Goal: Task Accomplishment & Management: Use online tool/utility

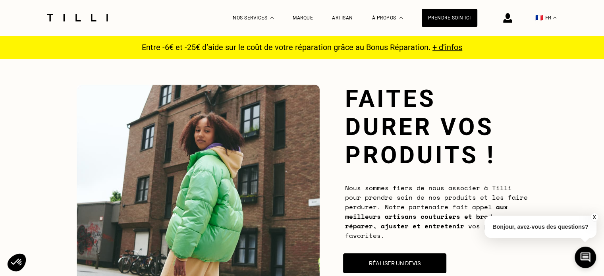
click at [387, 257] on button "Réaliser un devis" at bounding box center [394, 264] width 103 height 20
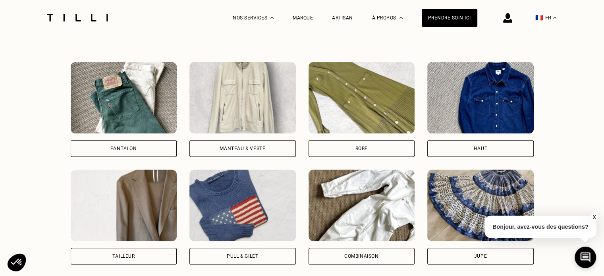
scroll to position [558, 0]
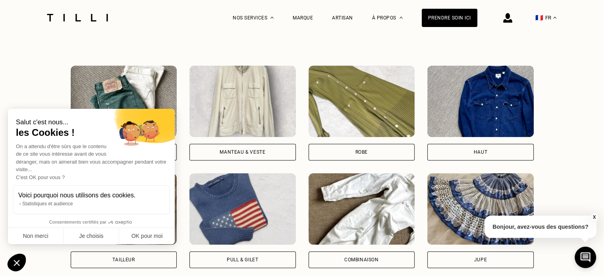
click at [347, 155] on div "Robe" at bounding box center [362, 152] width 107 height 17
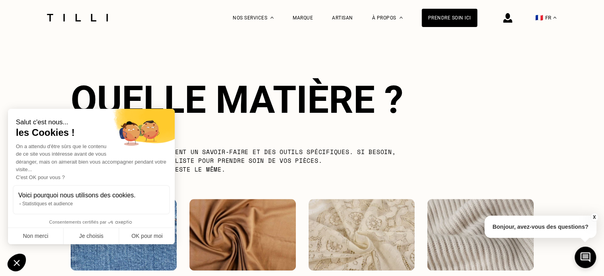
scroll to position [911, 0]
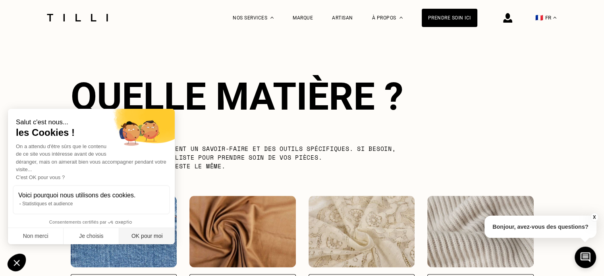
click at [134, 240] on button "OK pour moi" at bounding box center [147, 236] width 56 height 17
checkbox input "true"
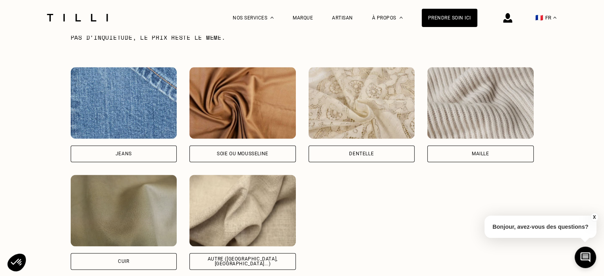
scroll to position [1043, 0]
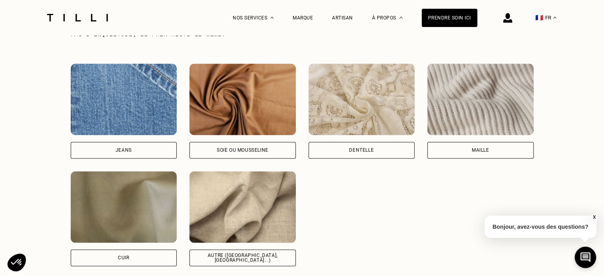
click at [111, 145] on div "Jeans" at bounding box center [124, 150] width 107 height 17
select select "FR"
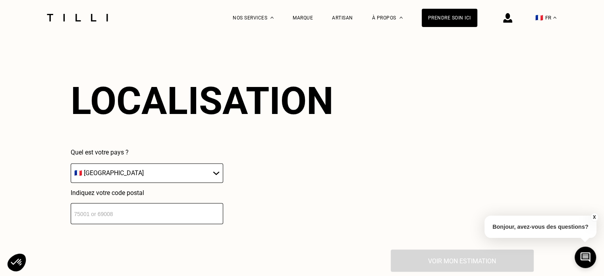
scroll to position [1288, 0]
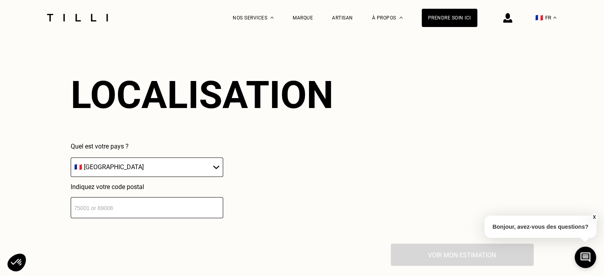
click at [147, 216] on input "number" at bounding box center [147, 207] width 153 height 21
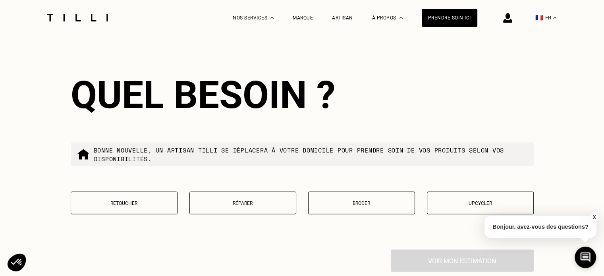
scroll to position [1485, 0]
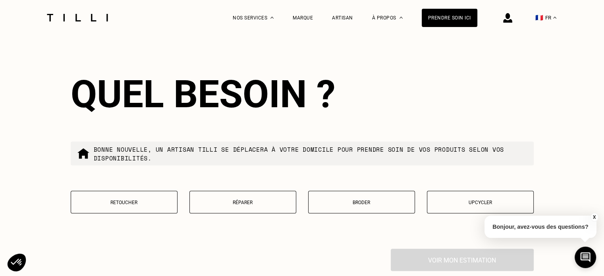
type input "13008"
click at [219, 213] on button "Réparer" at bounding box center [243, 202] width 107 height 23
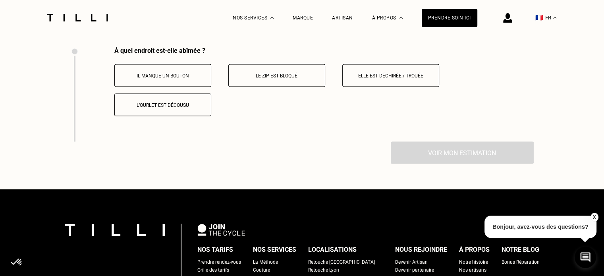
scroll to position [1689, 0]
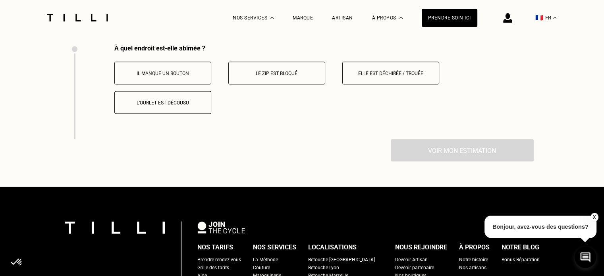
click at [294, 76] on p "Le zip est bloqué" at bounding box center [277, 74] width 88 height 6
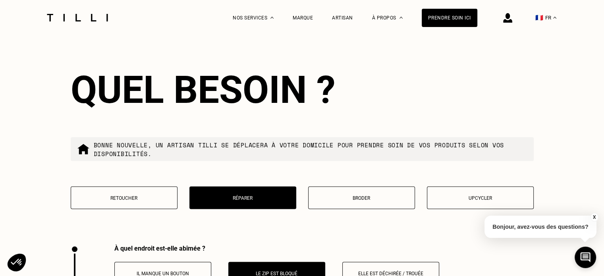
scroll to position [1484, 0]
